Goal: Information Seeking & Learning: Learn about a topic

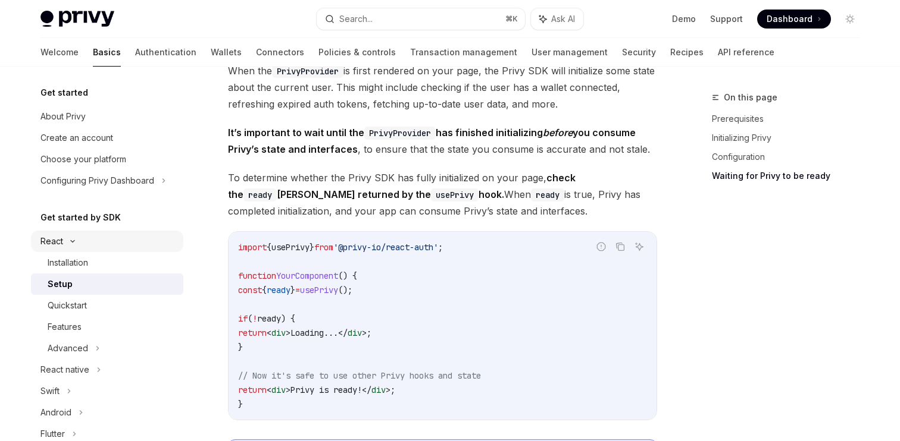
scroll to position [1272, 0]
click at [717, 55] on link "API reference" at bounding box center [745, 52] width 57 height 29
click at [96, 347] on icon at bounding box center [97, 348] width 5 height 14
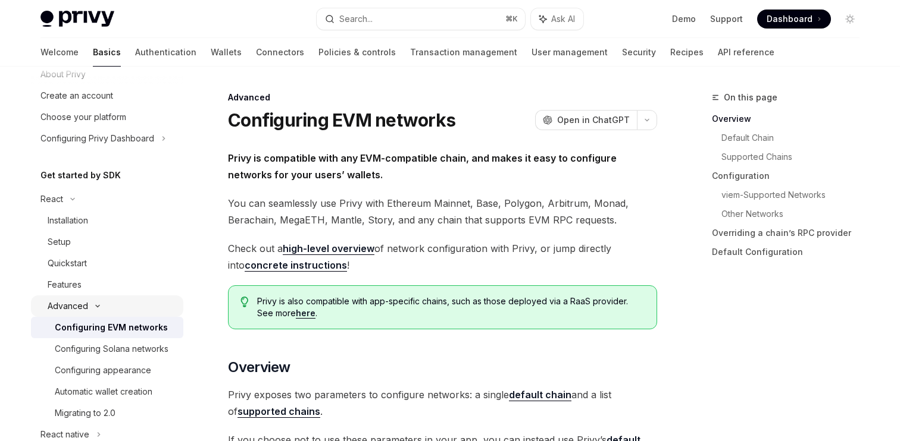
scroll to position [62, 0]
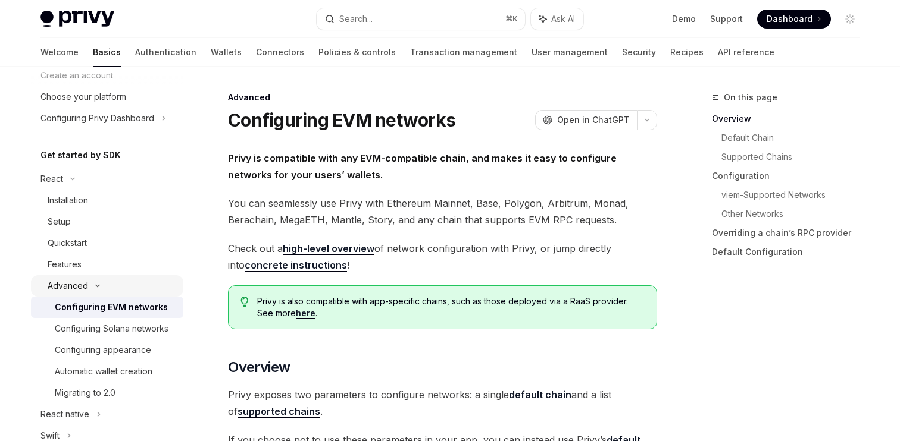
click at [93, 287] on icon at bounding box center [97, 286] width 14 height 5
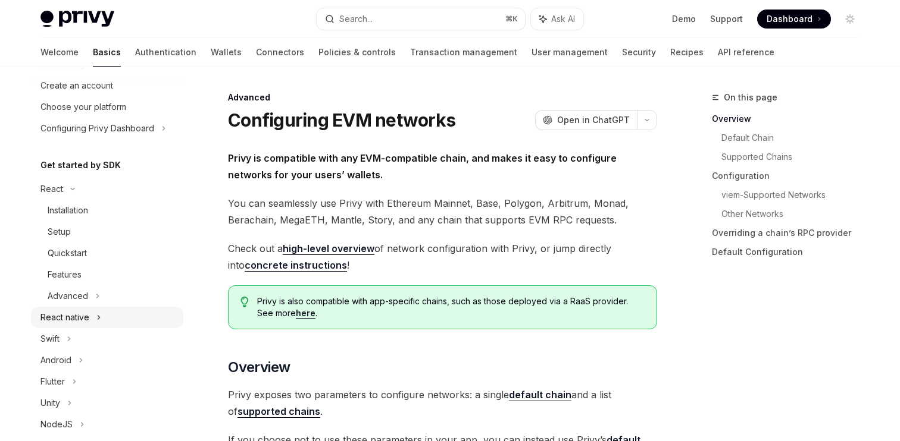
scroll to position [50, 0]
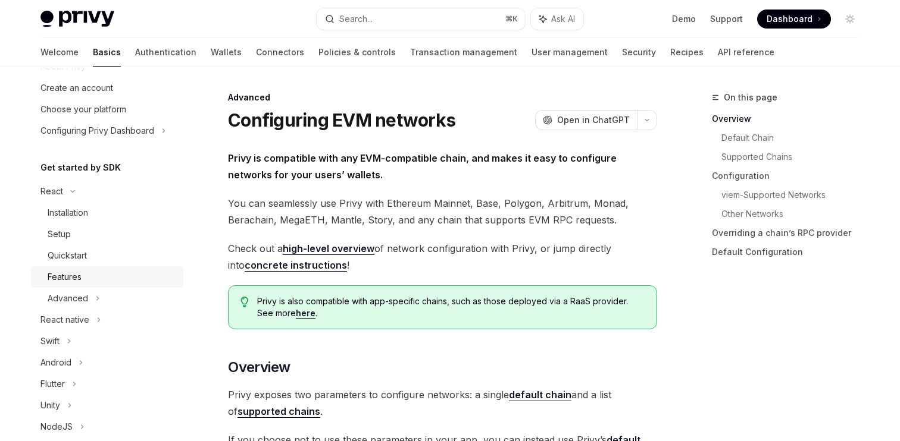
click at [79, 272] on div "Features" at bounding box center [65, 277] width 34 height 14
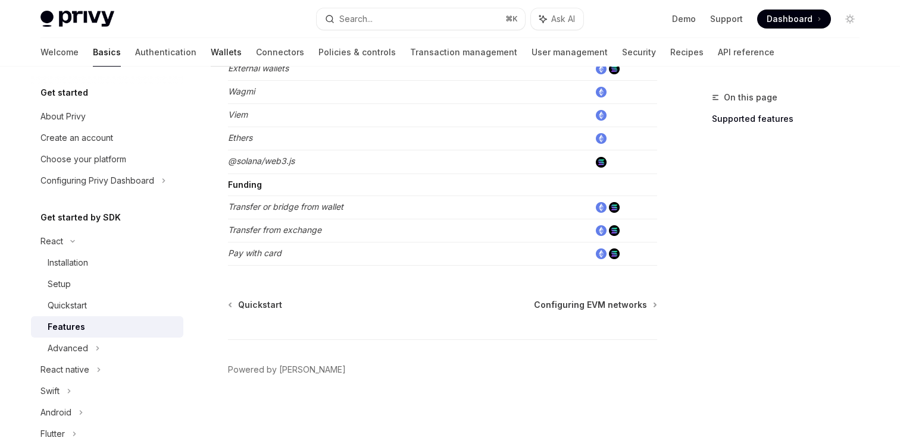
click at [211, 49] on link "Wallets" at bounding box center [226, 52] width 31 height 29
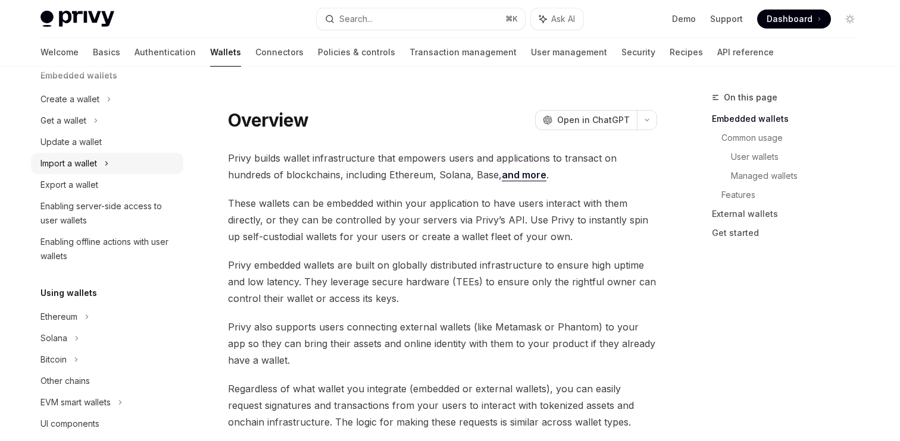
scroll to position [118, 0]
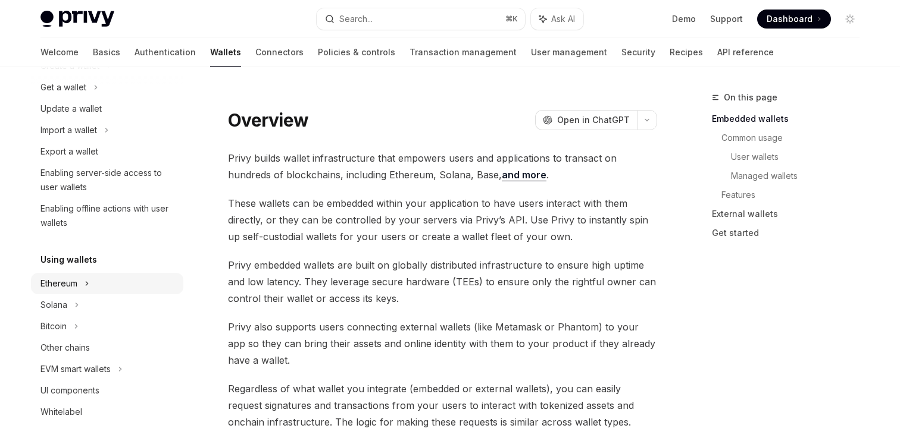
click at [76, 285] on div "Ethereum" at bounding box center [58, 284] width 37 height 14
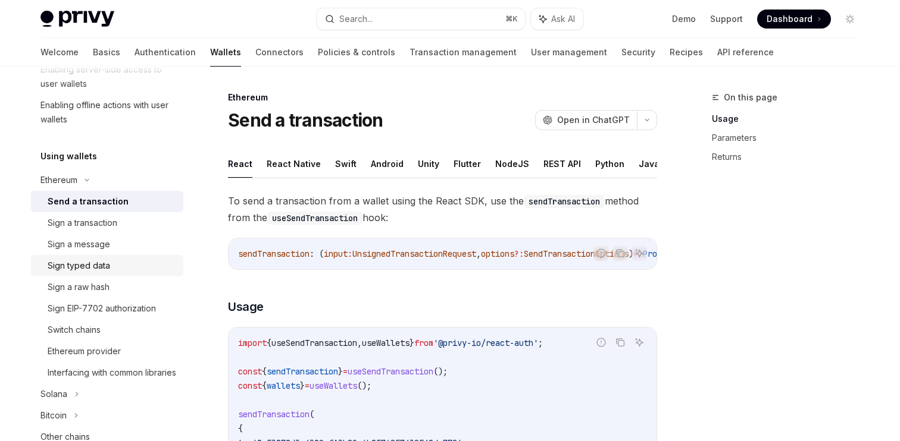
scroll to position [227, 0]
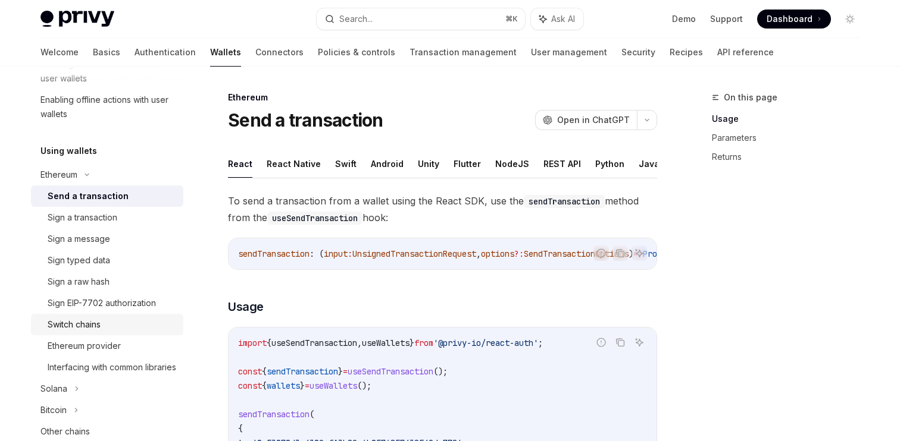
click at [118, 329] on div "Switch chains" at bounding box center [112, 325] width 129 height 14
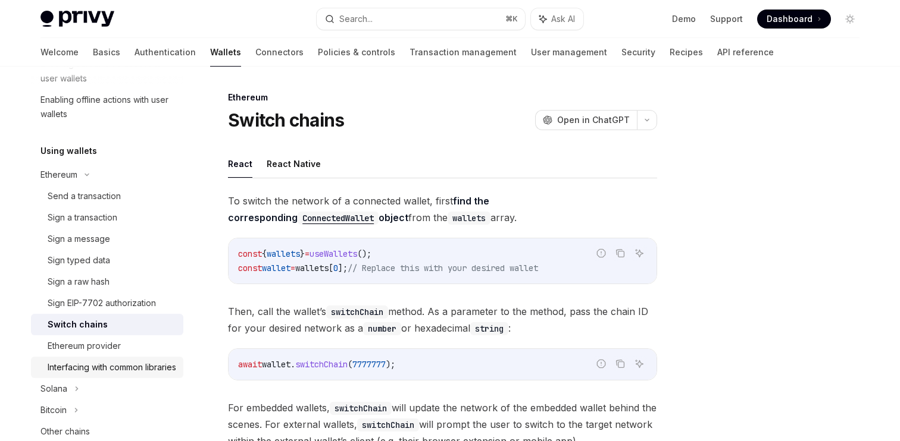
click at [110, 361] on div "Interfacing with common libraries" at bounding box center [112, 368] width 129 height 14
type textarea "*"
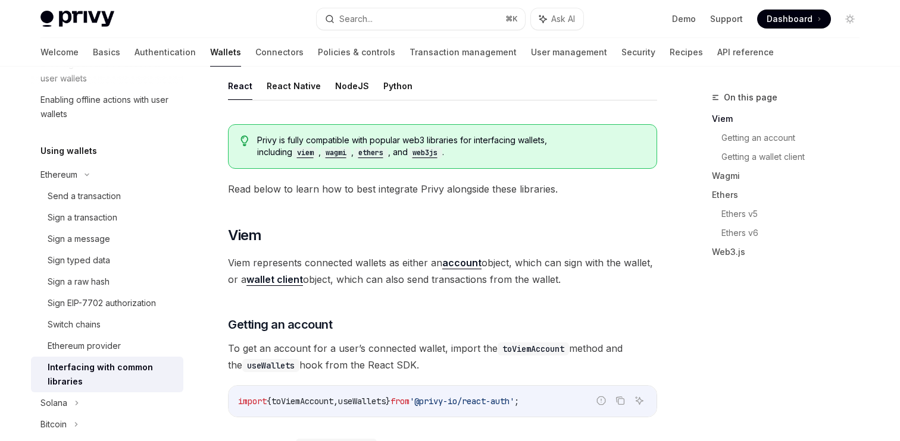
scroll to position [35, 0]
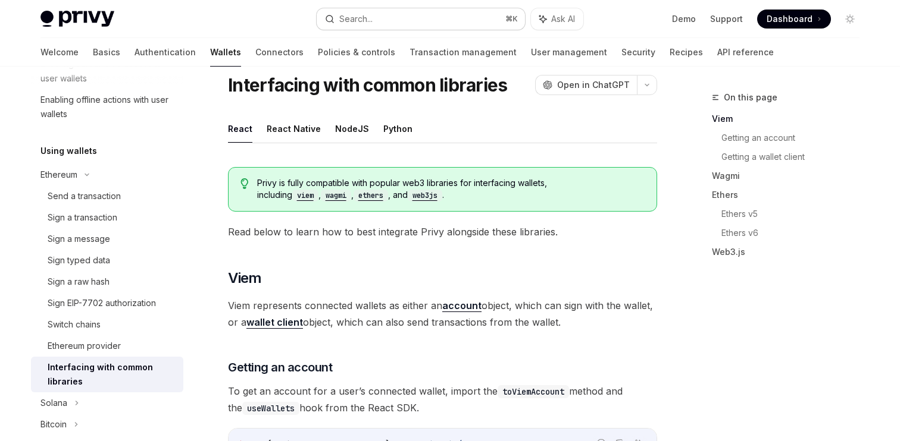
click at [385, 23] on button "Search... ⌘ K" at bounding box center [420, 18] width 208 height 21
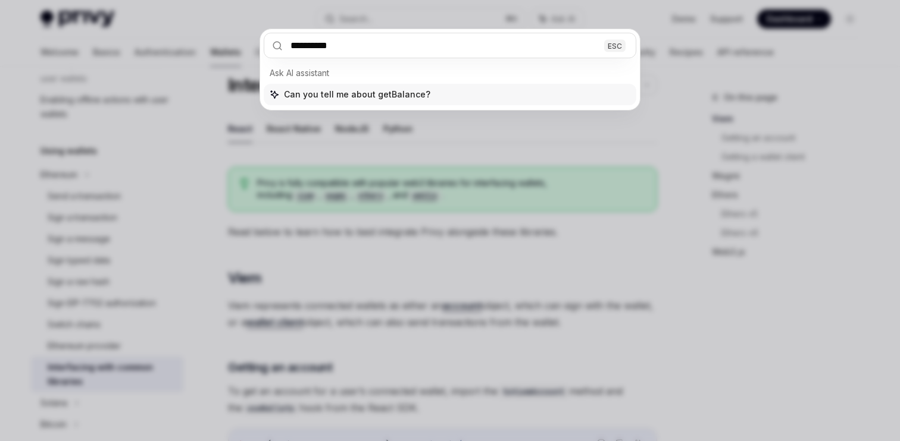
type input "**********"
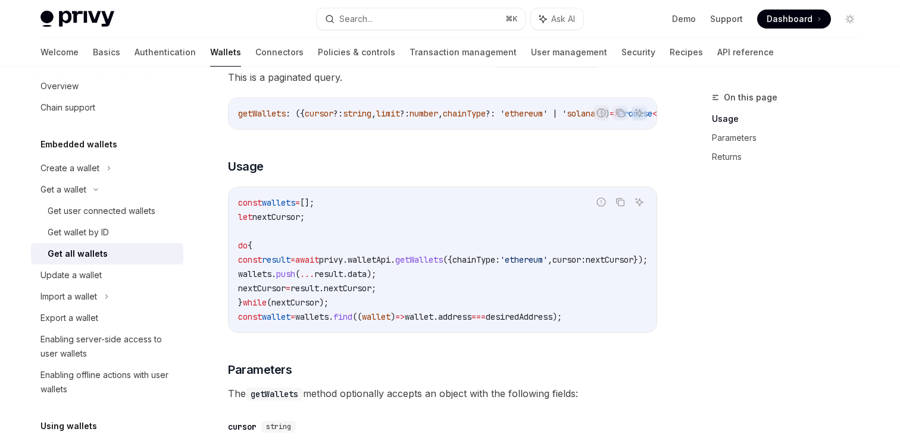
scroll to position [220, 0]
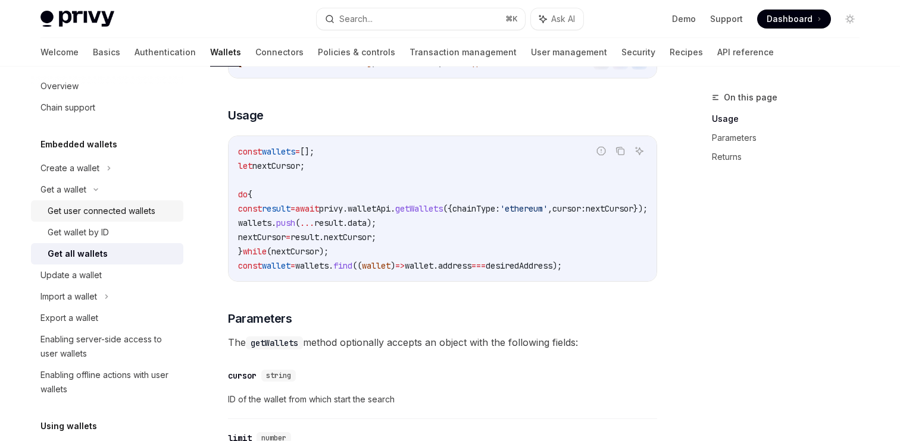
click at [115, 217] on div "Get user connected wallets" at bounding box center [102, 211] width 108 height 14
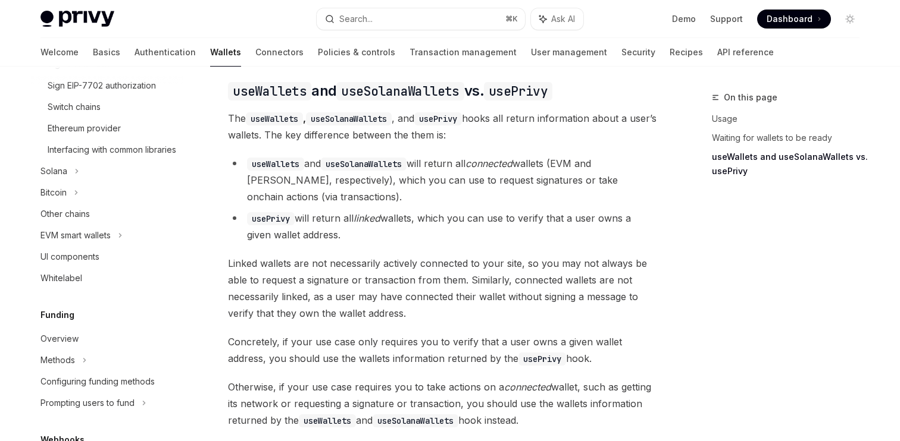
scroll to position [515, 0]
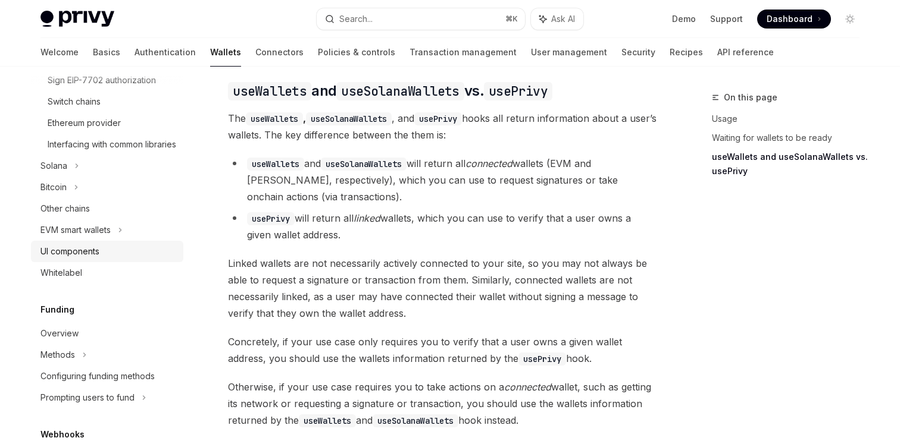
click at [79, 259] on div "UI components" at bounding box center [69, 252] width 59 height 14
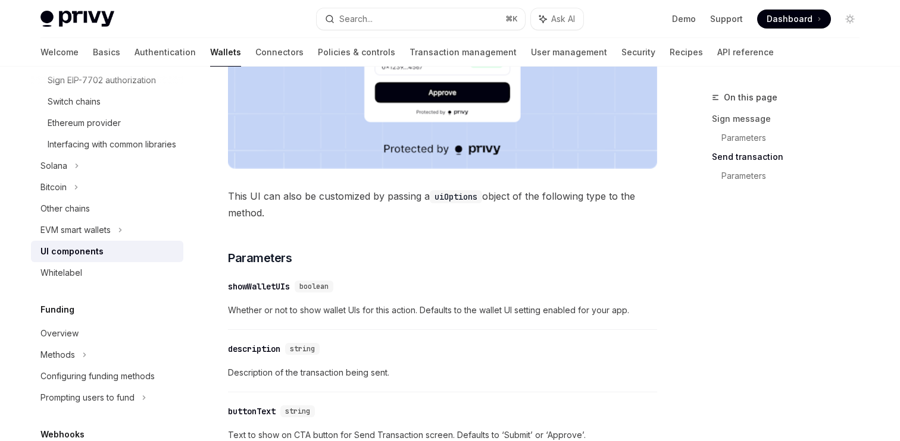
scroll to position [1309, 0]
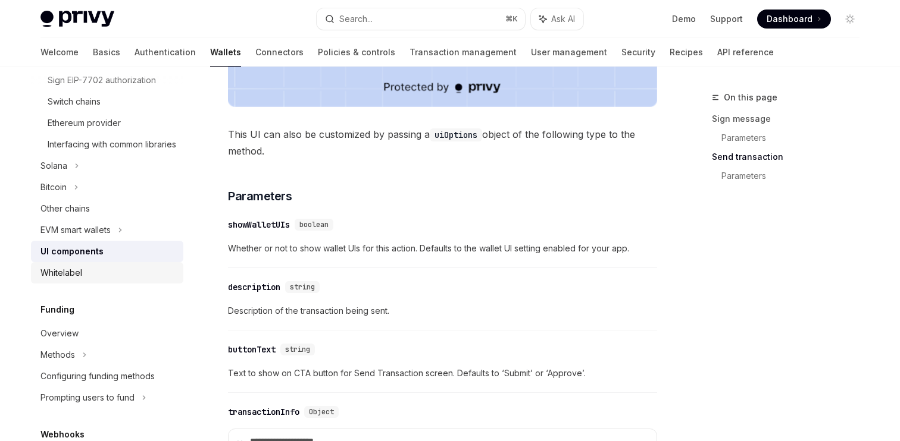
click at [100, 280] on div "Whitelabel" at bounding box center [108, 273] width 136 height 14
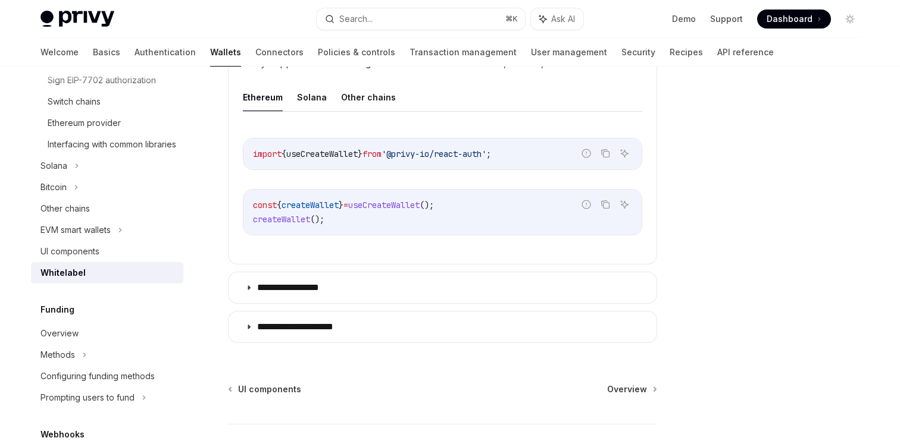
scroll to position [475, 0]
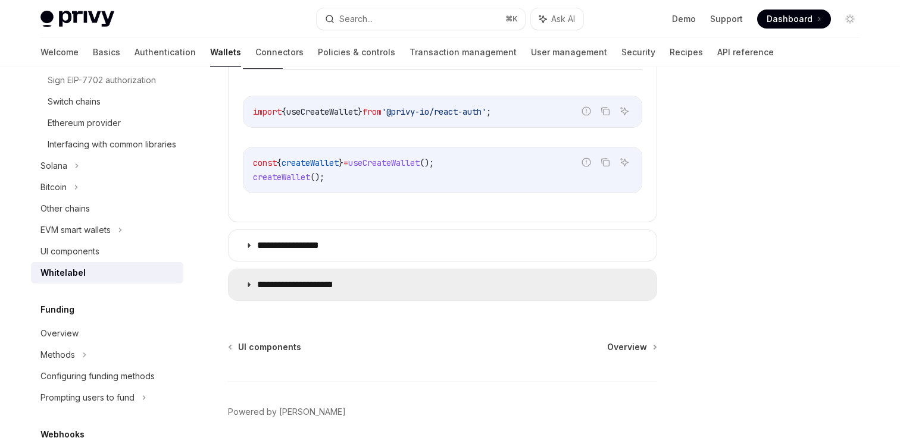
click at [252, 284] on icon at bounding box center [248, 284] width 7 height 7
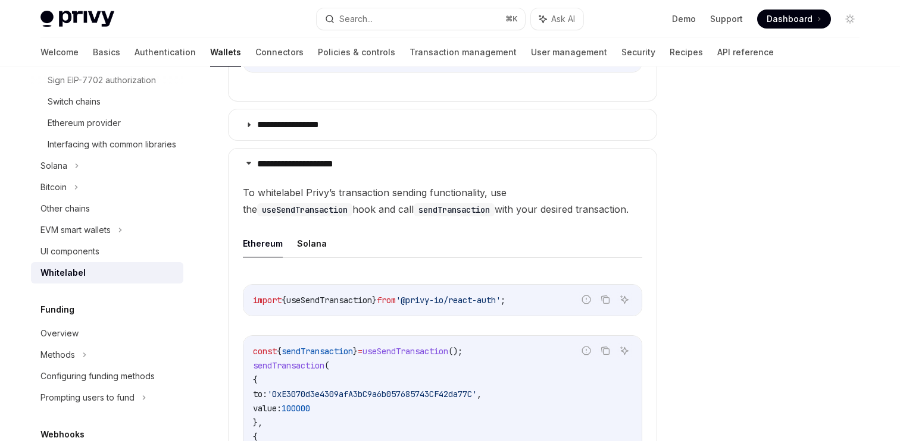
scroll to position [576, 0]
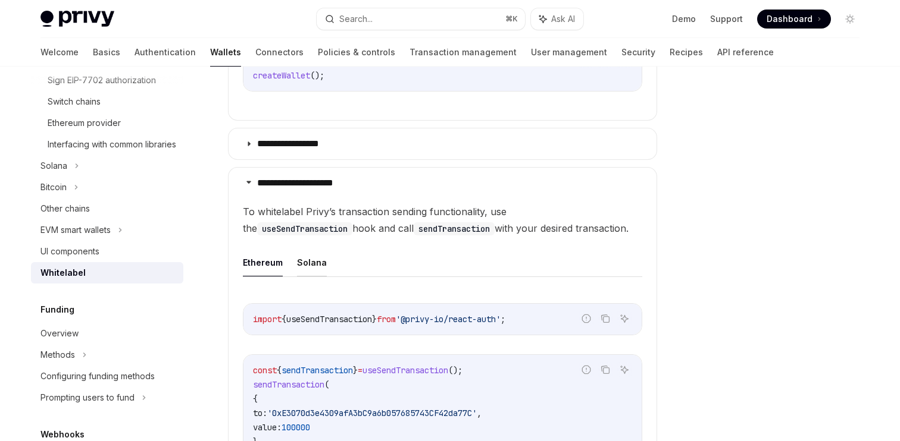
click at [299, 257] on button "Solana" at bounding box center [312, 263] width 30 height 28
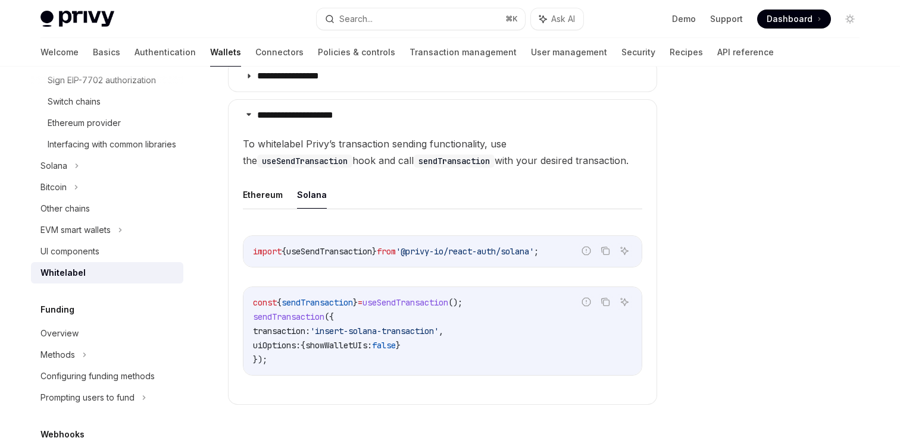
scroll to position [647, 0]
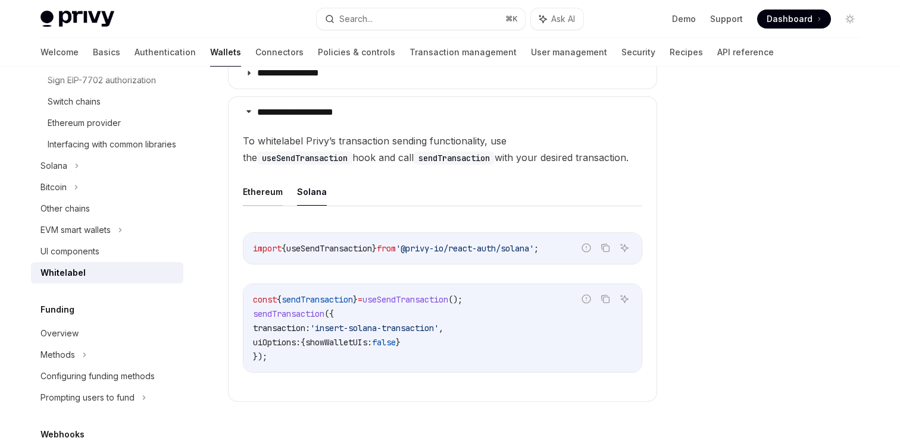
click at [269, 194] on button "Ethereum" at bounding box center [263, 192] width 40 height 28
type textarea "*"
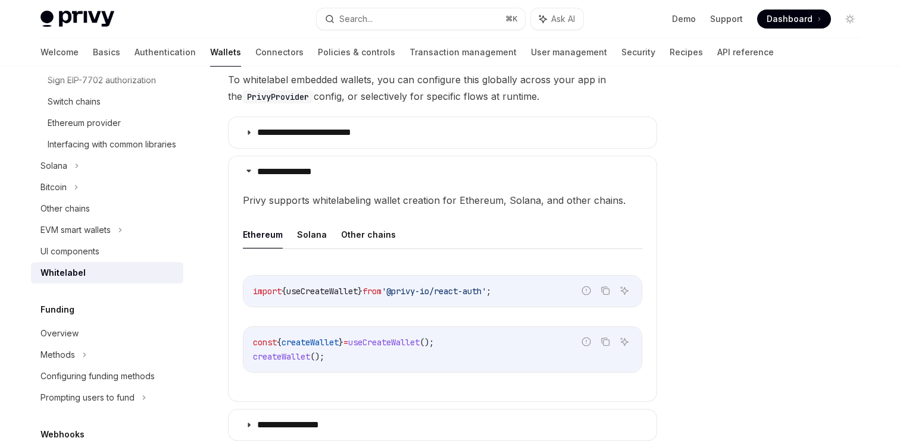
scroll to position [294, 0]
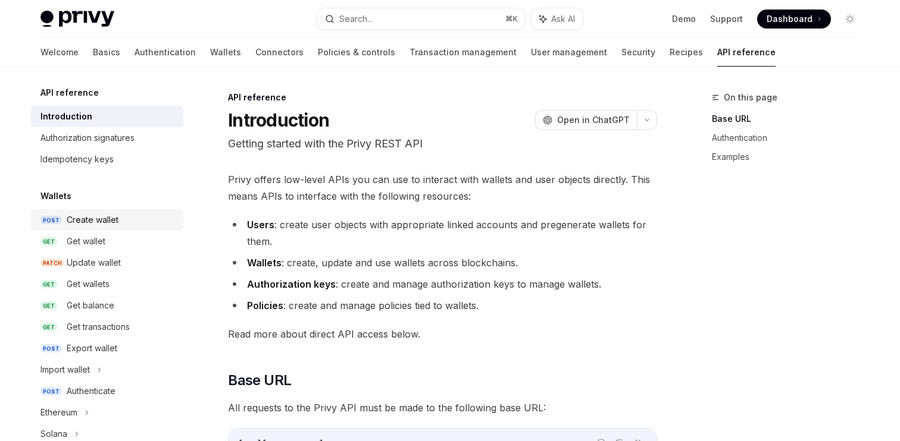
scroll to position [20, 0]
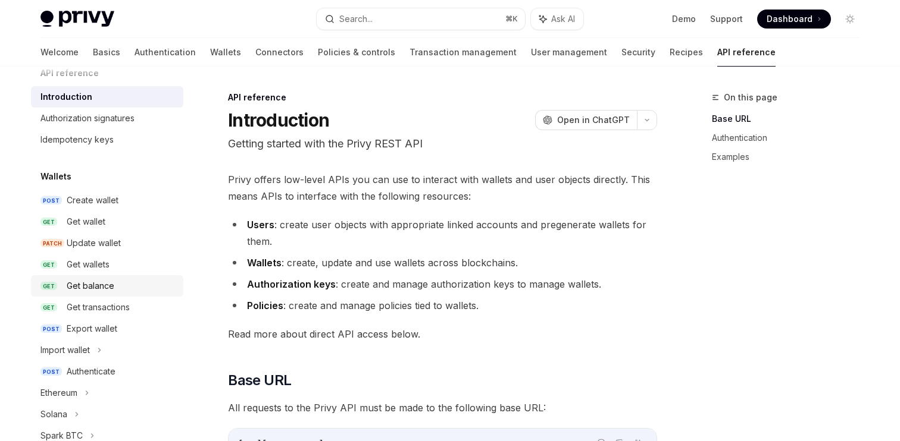
click at [101, 293] on div "Get balance" at bounding box center [91, 286] width 48 height 14
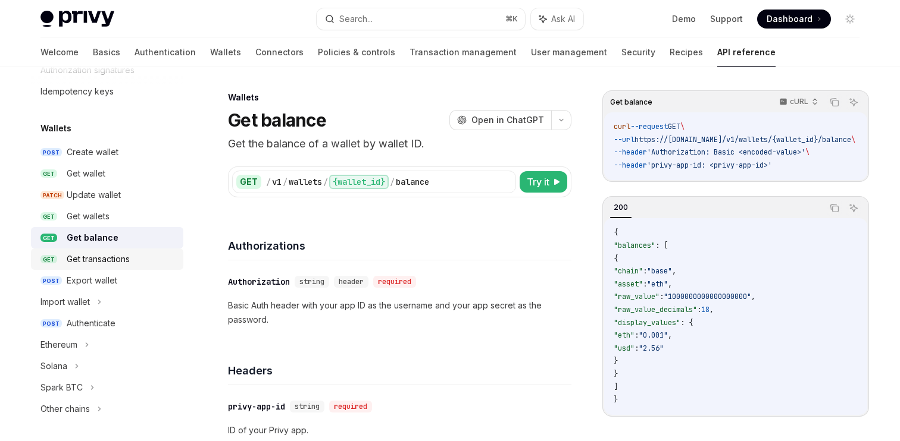
scroll to position [88, 0]
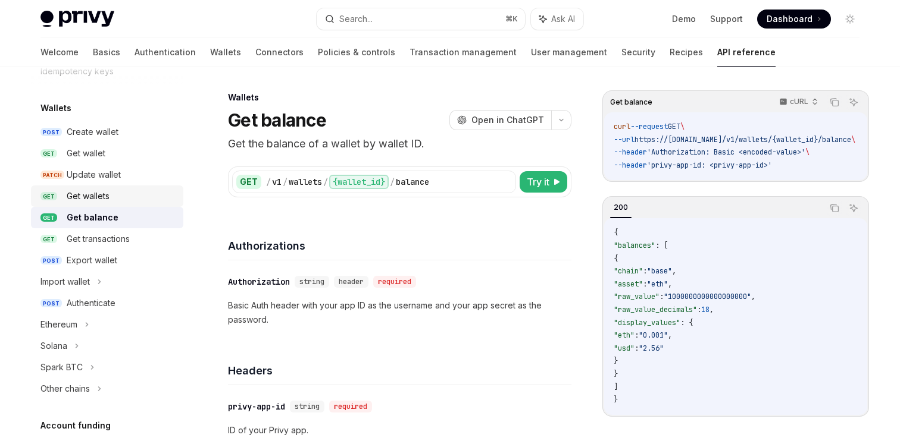
click at [109, 198] on div "Get wallets" at bounding box center [88, 196] width 43 height 14
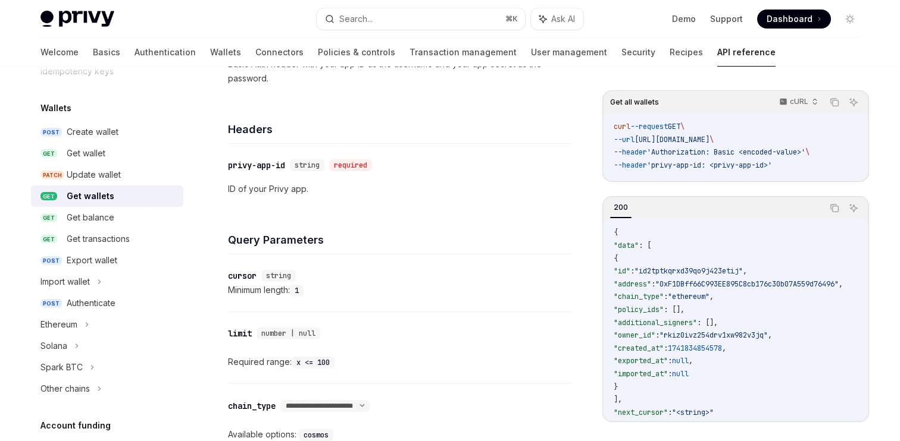
scroll to position [17, 0]
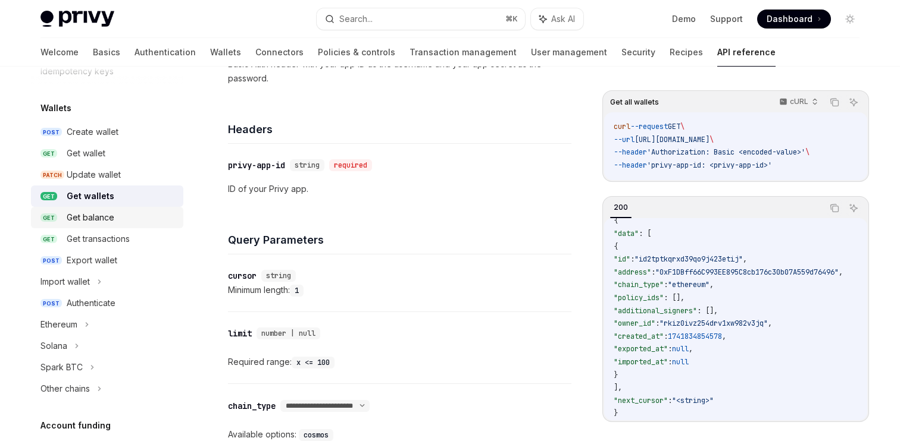
click at [104, 215] on div "Get balance" at bounding box center [91, 218] width 48 height 14
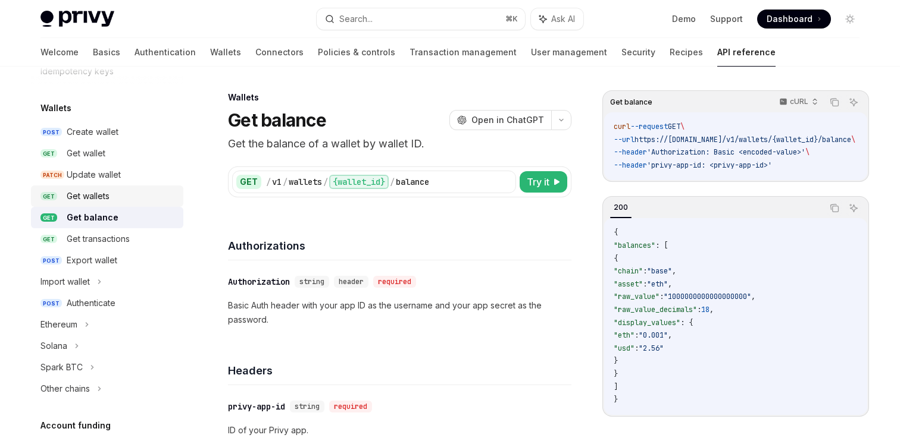
click at [105, 199] on div "Get wallets" at bounding box center [88, 196] width 43 height 14
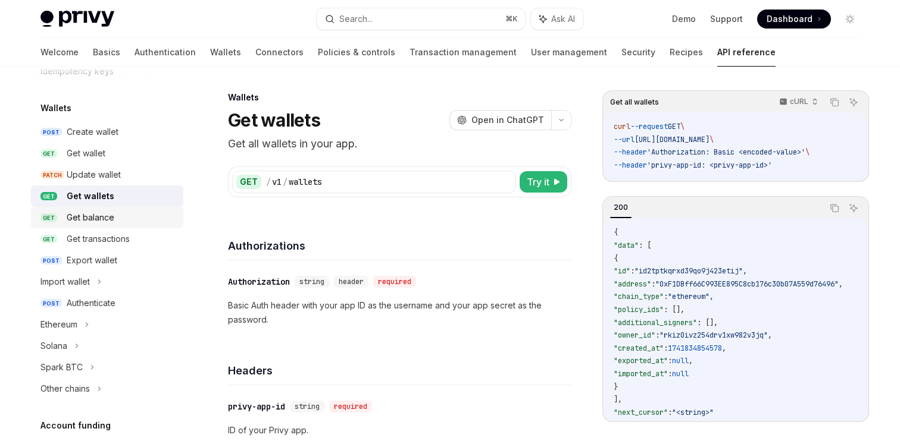
click at [102, 217] on div "Get balance" at bounding box center [91, 218] width 48 height 14
type textarea "*"
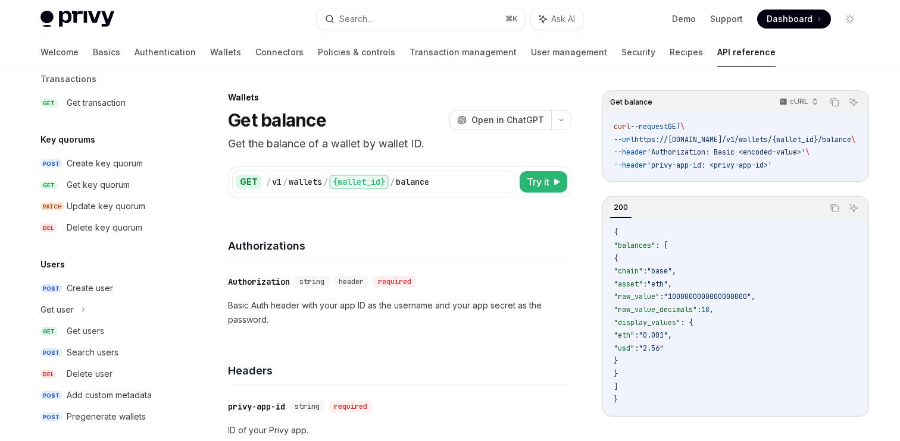
scroll to position [809, 0]
